Goal: Task Accomplishment & Management: Manage account settings

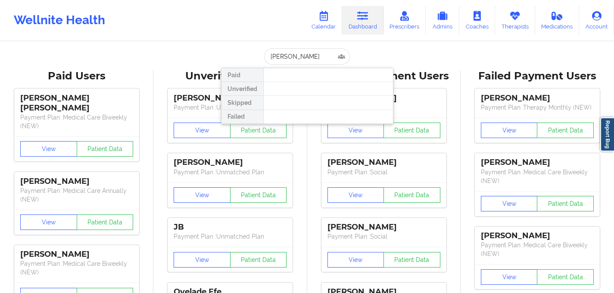
drag, startPoint x: 292, startPoint y: 55, endPoint x: 337, endPoint y: 56, distance: 45.7
click at [337, 56] on input "[PERSON_NAME]" at bounding box center [306, 56] width 85 height 16
click at [304, 58] on input "[PERSON_NAME]" at bounding box center [306, 56] width 85 height 16
click at [302, 56] on input "[PERSON_NAME]" at bounding box center [306, 56] width 85 height 16
drag, startPoint x: 293, startPoint y: 56, endPoint x: 332, endPoint y: 55, distance: 39.7
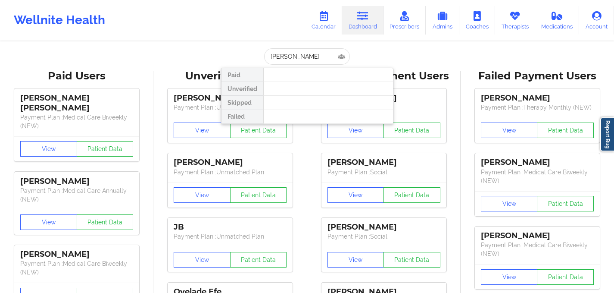
click at [332, 55] on input "[PERSON_NAME]" at bounding box center [306, 56] width 85 height 16
click at [300, 57] on input "[PERSON_NAME]" at bounding box center [306, 56] width 85 height 16
paste input "[PERSON_NAME]"
type input "[PERSON_NAME]"
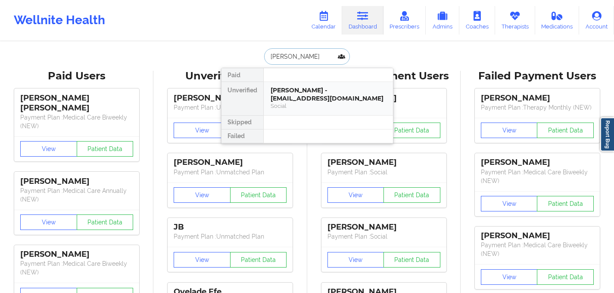
click at [297, 105] on div "Social" at bounding box center [329, 105] width 116 height 7
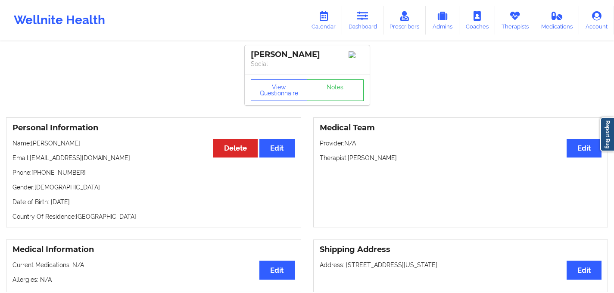
drag, startPoint x: 251, startPoint y: 52, endPoint x: 344, endPoint y: 49, distance: 92.3
click at [344, 49] on div "[PERSON_NAME] Social" at bounding box center [307, 59] width 125 height 29
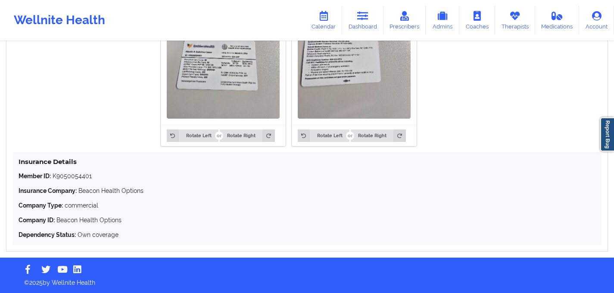
scroll to position [656, 0]
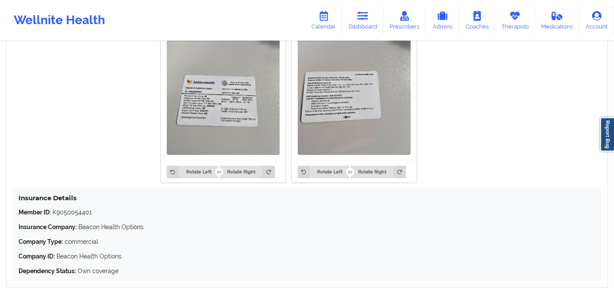
click at [75, 216] on p "Member ID: K9050054401" at bounding box center [307, 212] width 577 height 9
copy p "K9050054401"
click at [218, 116] on img at bounding box center [223, 79] width 113 height 150
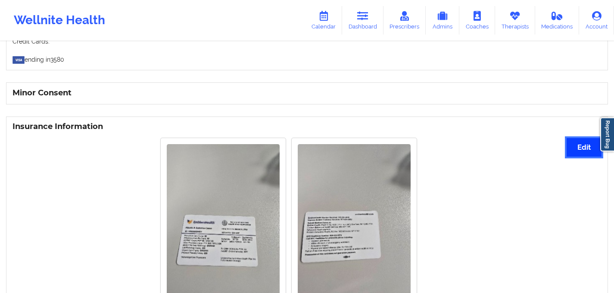
click at [579, 153] on button "Edit" at bounding box center [584, 147] width 35 height 19
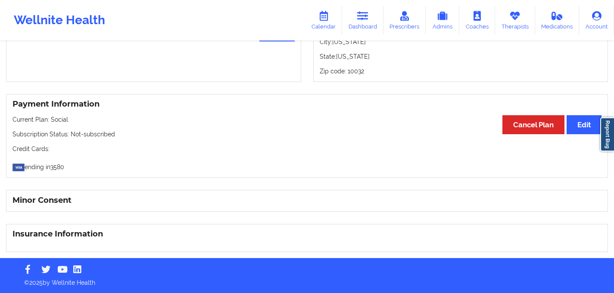
scroll to position [0, 0]
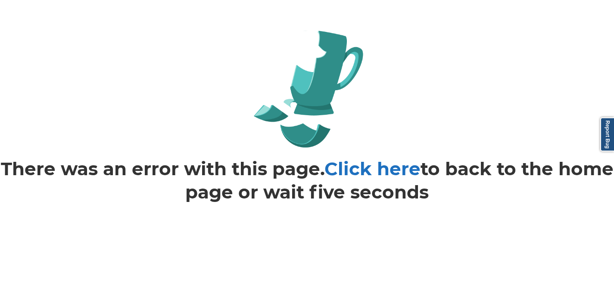
click at [421, 168] on link "Click here" at bounding box center [373, 168] width 96 height 22
click at [383, 169] on link "Click here" at bounding box center [373, 168] width 96 height 22
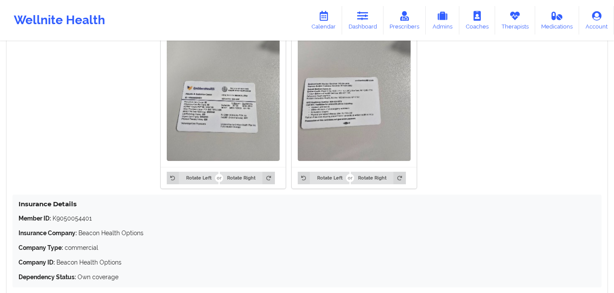
scroll to position [651, 0]
click at [325, 109] on img at bounding box center [354, 85] width 113 height 150
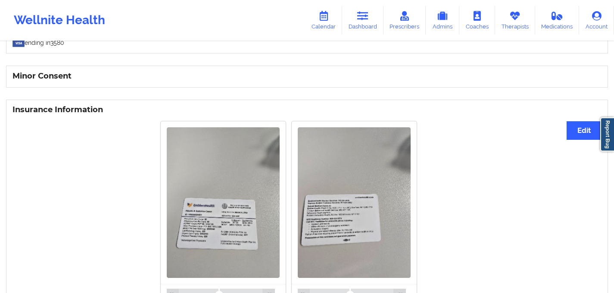
scroll to position [523, 0]
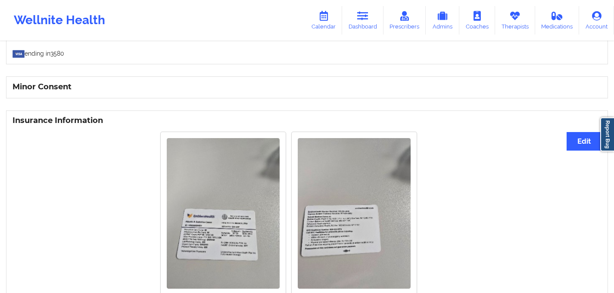
click at [578, 153] on div "Insurance Information Edit Rotate Left Rotate Right Rotate Left Rotate Right In…" at bounding box center [307, 265] width 602 height 311
click at [577, 148] on button "Edit" at bounding box center [584, 141] width 35 height 19
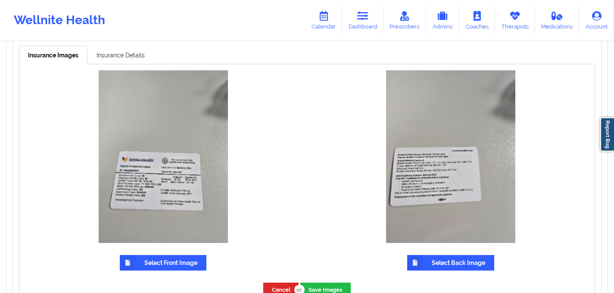
scroll to position [566, 0]
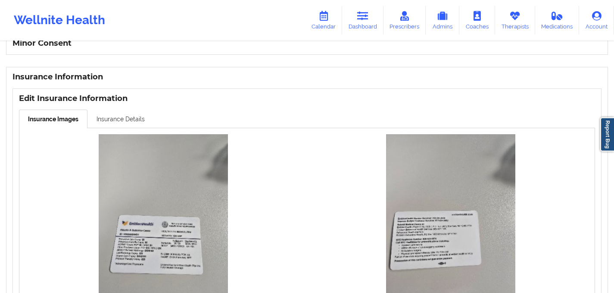
click at [118, 128] on link "Insurance Details" at bounding box center [120, 118] width 66 height 18
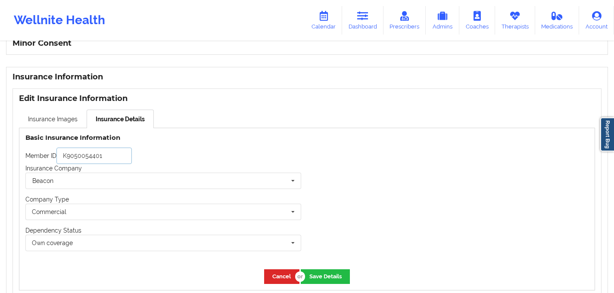
click at [94, 160] on input "K9050054401" at bounding box center [93, 155] width 75 height 16
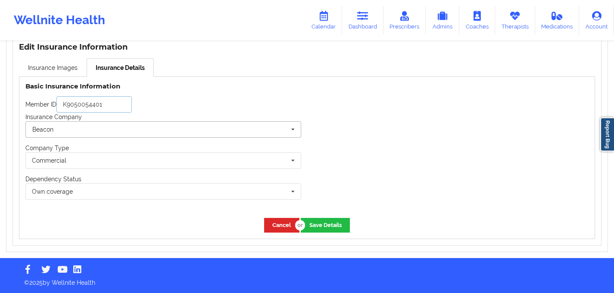
scroll to position [614, 0]
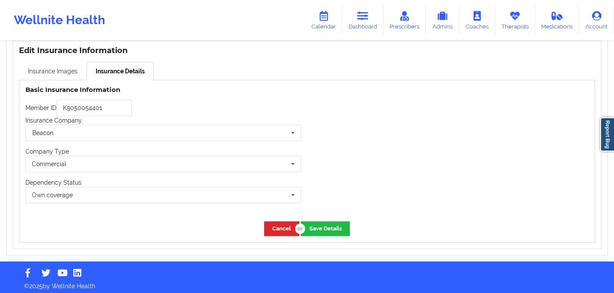
click at [52, 77] on link "Insurance Images" at bounding box center [53, 71] width 68 height 18
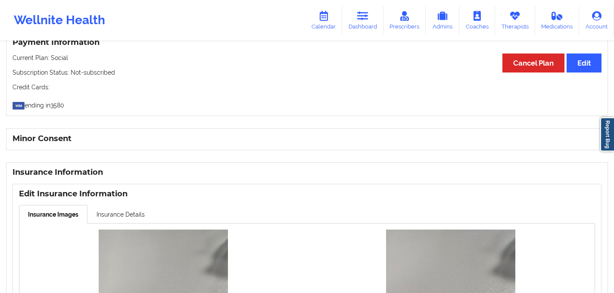
scroll to position [425, 0]
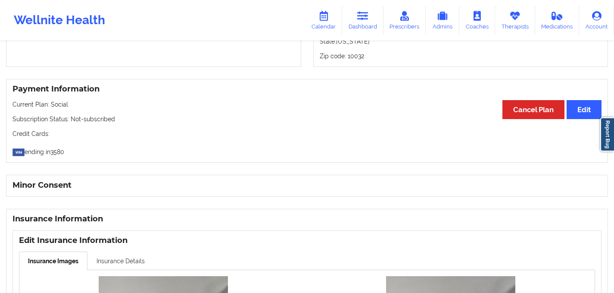
click at [118, 258] on link "Insurance Details" at bounding box center [120, 260] width 66 height 18
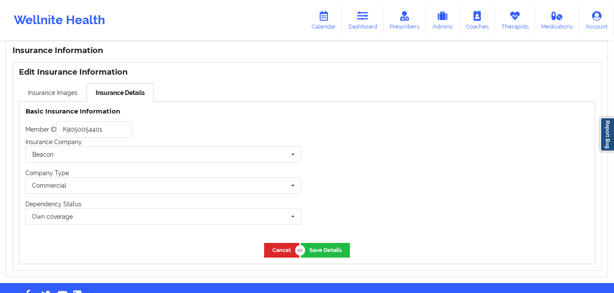
scroll to position [580, 0]
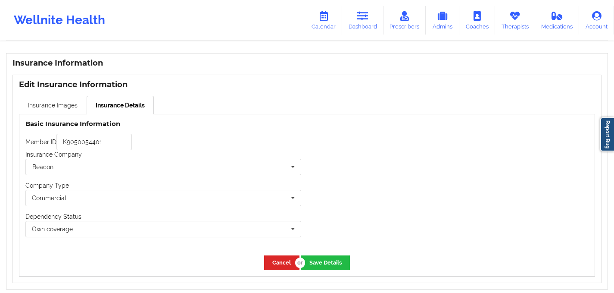
click at [64, 109] on link "Insurance Images" at bounding box center [53, 105] width 68 height 18
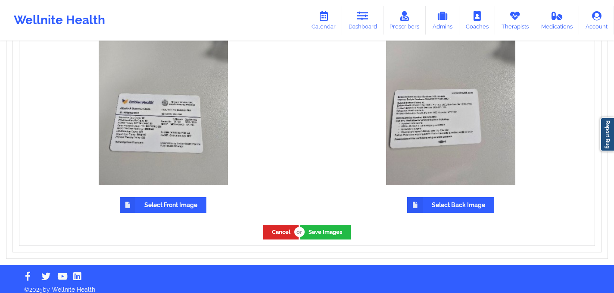
scroll to position [698, 0]
